Goal: Task Accomplishment & Management: Manage account settings

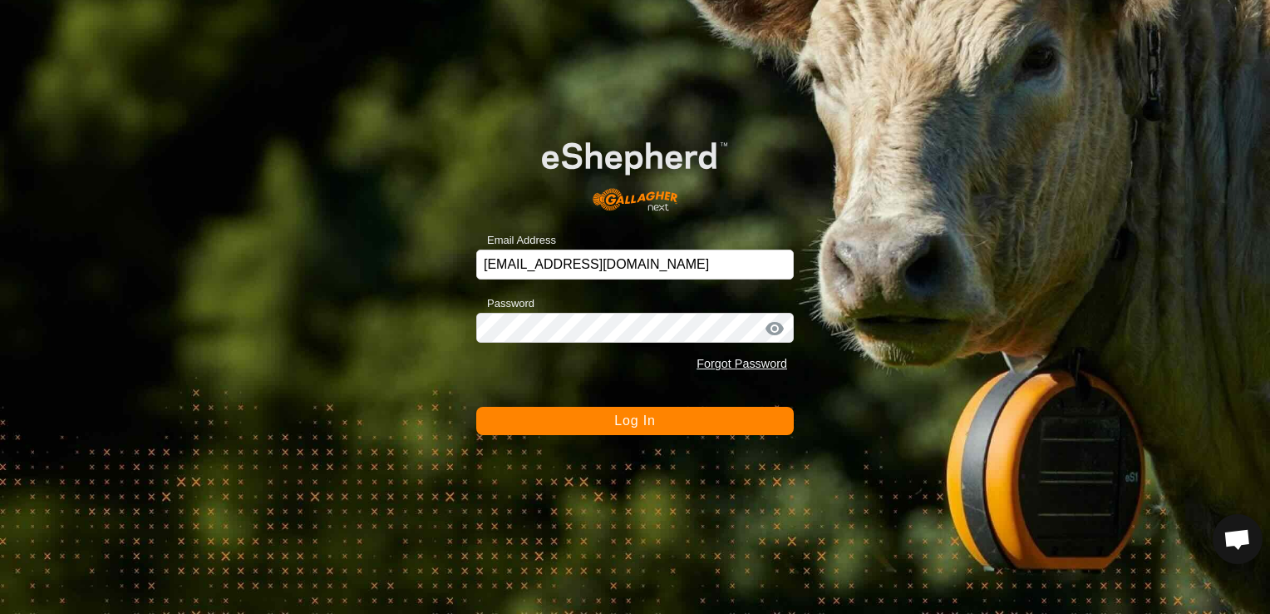
click at [565, 429] on button "Log In" at bounding box center [635, 421] width 318 height 28
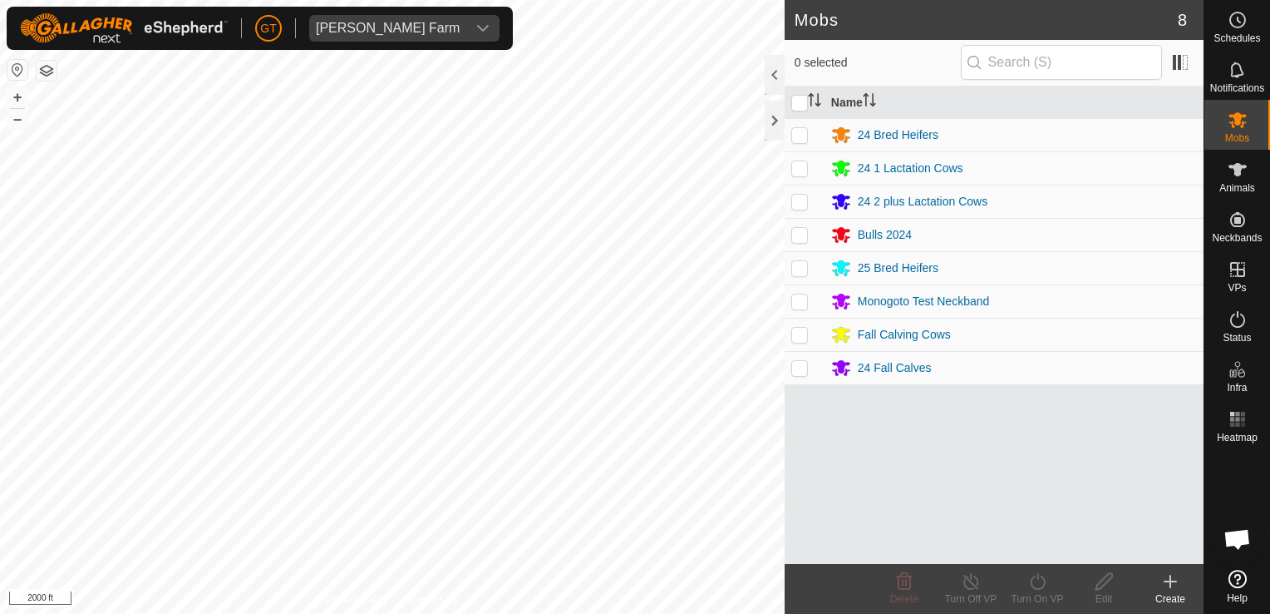
click at [69, 613] on html "[PERSON_NAME] Farm Schedules Notifications Mobs Animals Neckbands VPs Status In…" at bounding box center [635, 307] width 1270 height 614
click at [229, 613] on html "[PERSON_NAME] Farm Schedules Notifications Mobs Animals Neckbands VPs Status In…" at bounding box center [635, 307] width 1270 height 614
click at [121, 613] on html "[PERSON_NAME] Farm Schedules Notifications Mobs Animals Neckbands VPs Status In…" at bounding box center [635, 307] width 1270 height 614
click at [339, 0] on html "[PERSON_NAME] Farm Schedules Notifications Mobs Animals Neckbands VPs Status In…" at bounding box center [635, 307] width 1270 height 614
click at [0, 150] on html "[PERSON_NAME] Farm Schedules Notifications Mobs Animals Neckbands VPs Status In…" at bounding box center [635, 307] width 1270 height 614
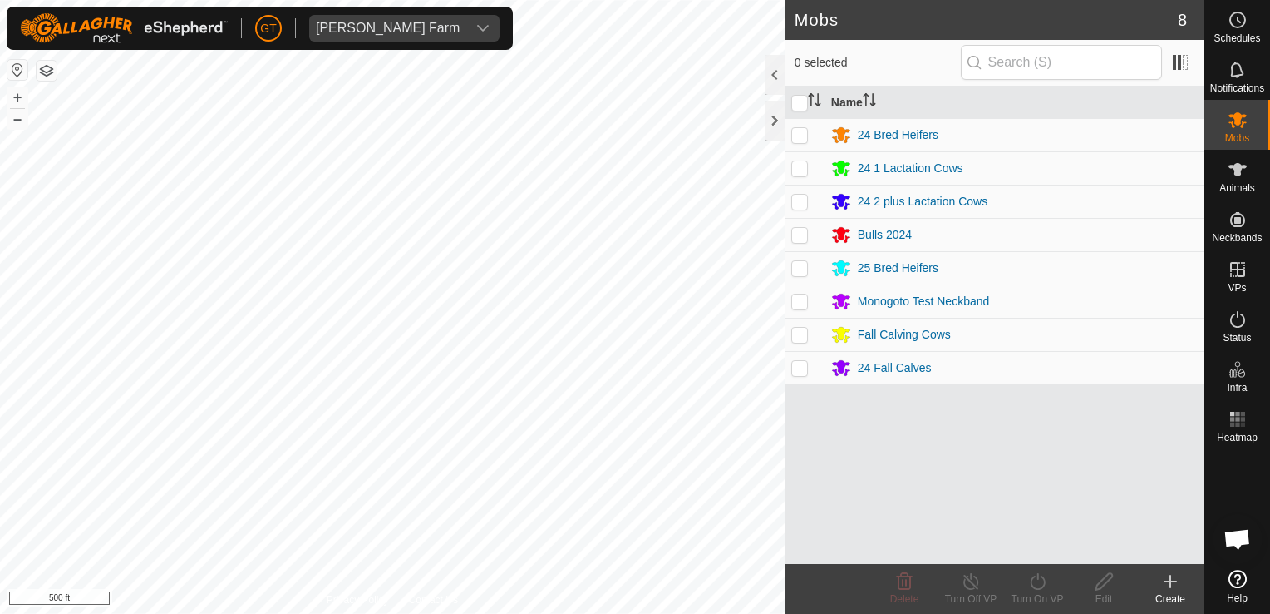
click at [0, 179] on html "[PERSON_NAME] Farm Schedules Notifications Mobs Animals Neckbands VPs Status In…" at bounding box center [635, 307] width 1270 height 614
click at [0, 2] on html "[PERSON_NAME] Farm Schedules Notifications Mobs Animals Neckbands VPs Status In…" at bounding box center [635, 307] width 1270 height 614
click at [401, 613] on html "[PERSON_NAME] Farm Schedules Notifications Mobs Animals Neckbands VPs Status In…" at bounding box center [635, 307] width 1270 height 614
